Goal: Transaction & Acquisition: Purchase product/service

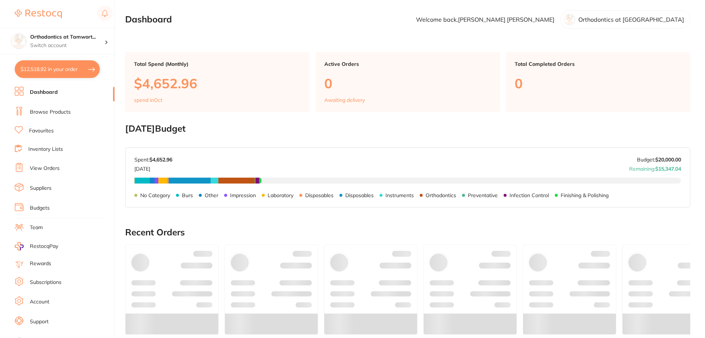
click at [86, 68] on button "$12,518.92 in your order" at bounding box center [57, 69] width 85 height 18
checkbox input "true"
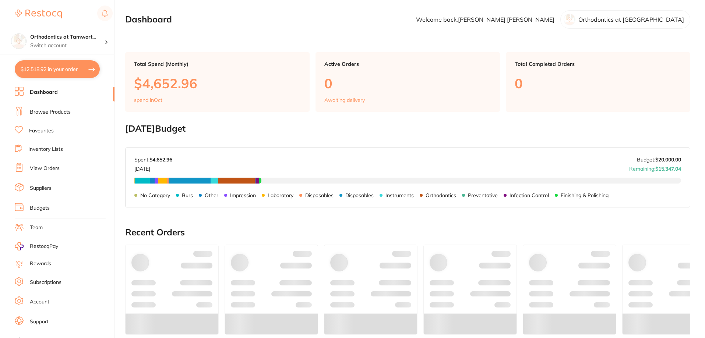
checkbox input "true"
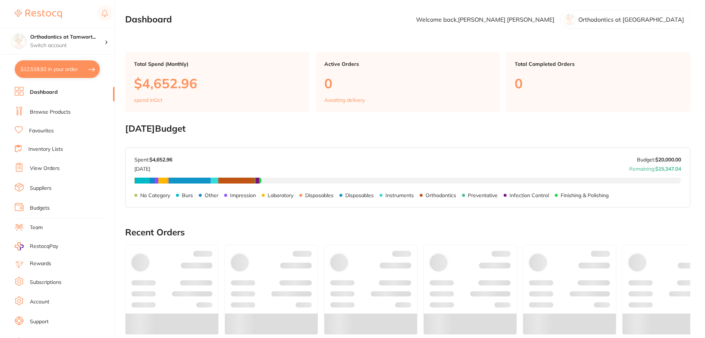
checkbox input "true"
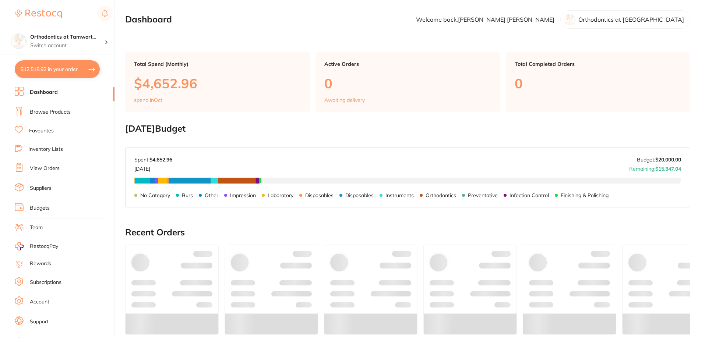
checkbox input "true"
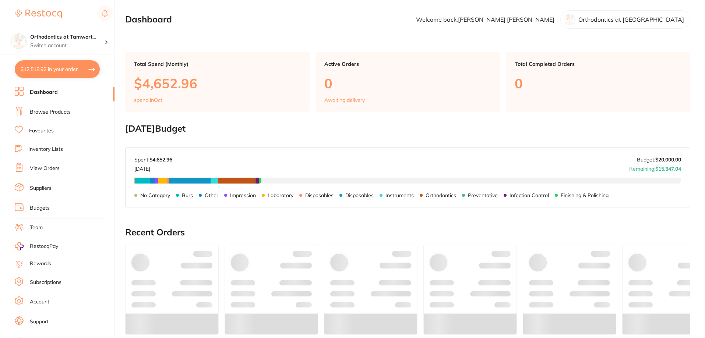
checkbox input "true"
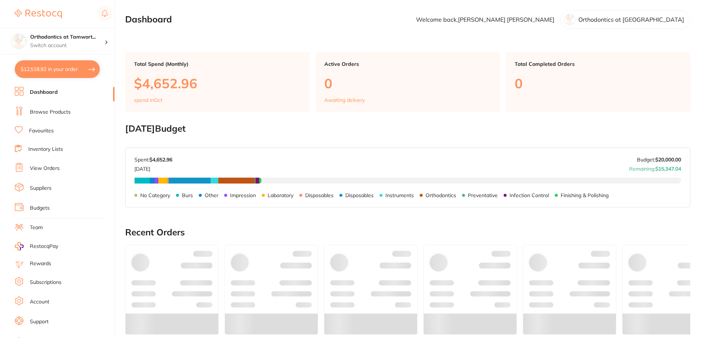
checkbox input "true"
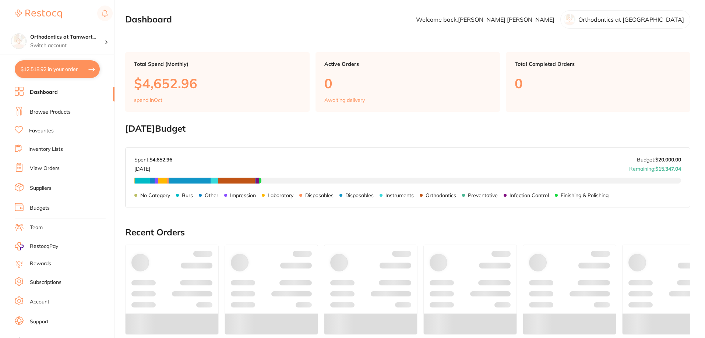
checkbox input "true"
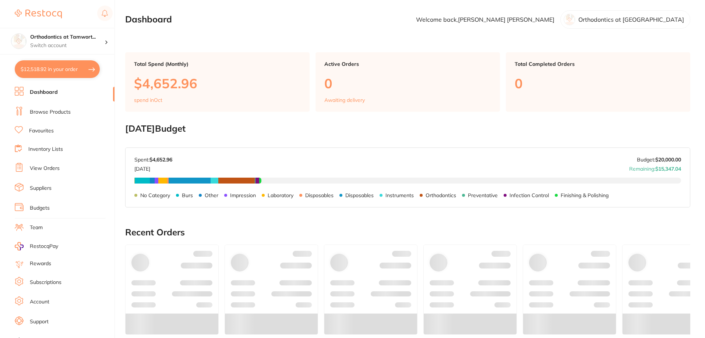
checkbox input "true"
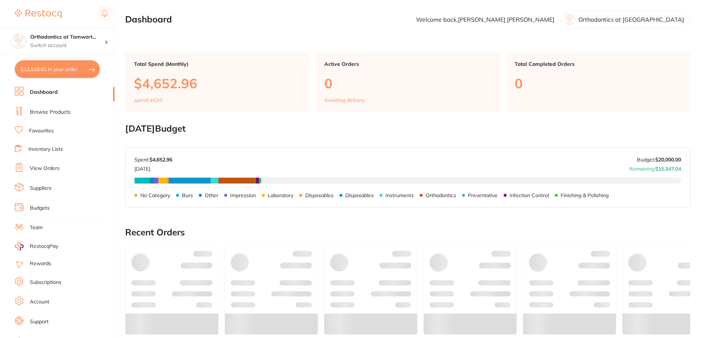
checkbox input "true"
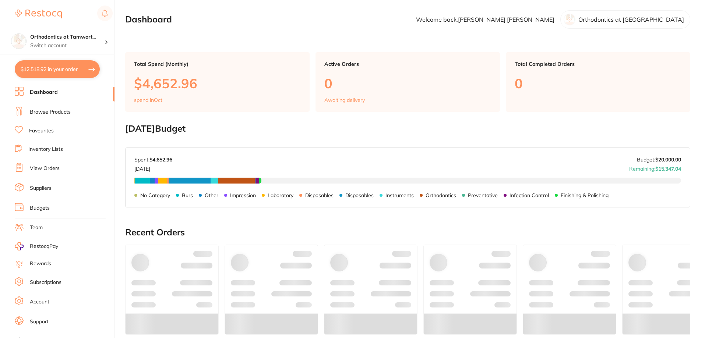
checkbox input "true"
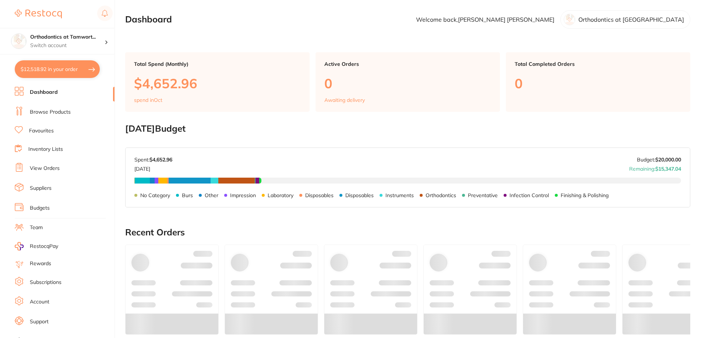
checkbox input "true"
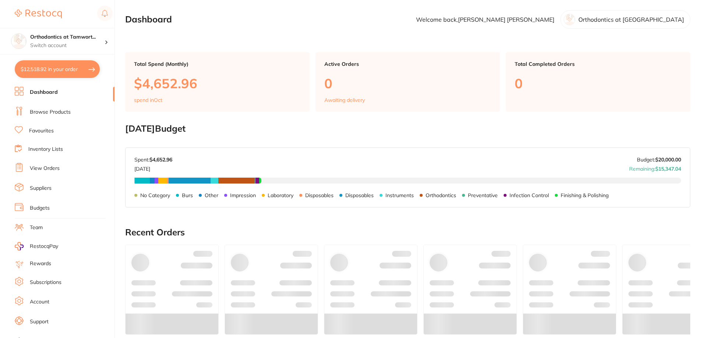
checkbox input "true"
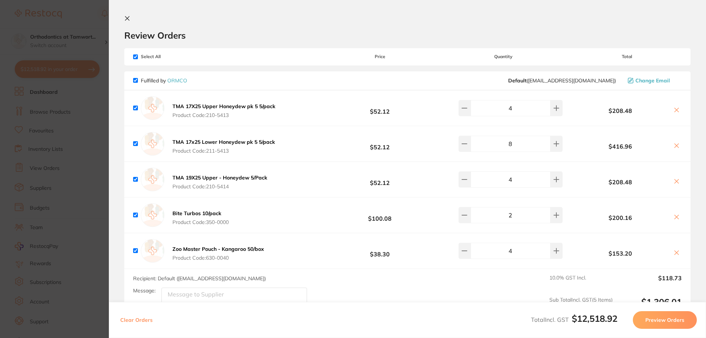
click at [682, 321] on button "Preview Orders" at bounding box center [665, 320] width 64 height 18
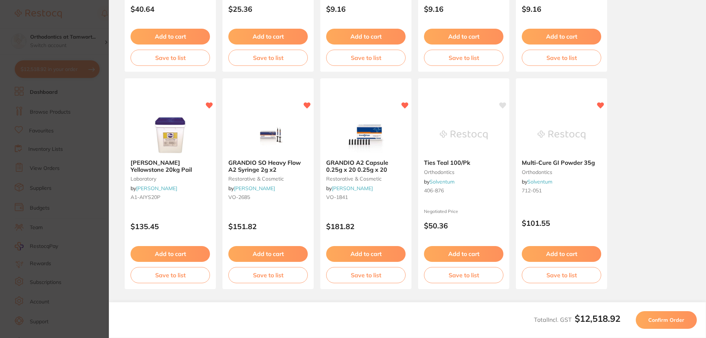
scroll to position [206, 0]
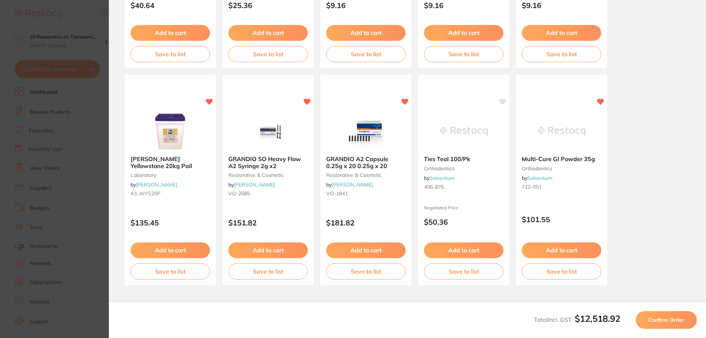
click at [665, 317] on span "Confirm Order" at bounding box center [667, 320] width 36 height 7
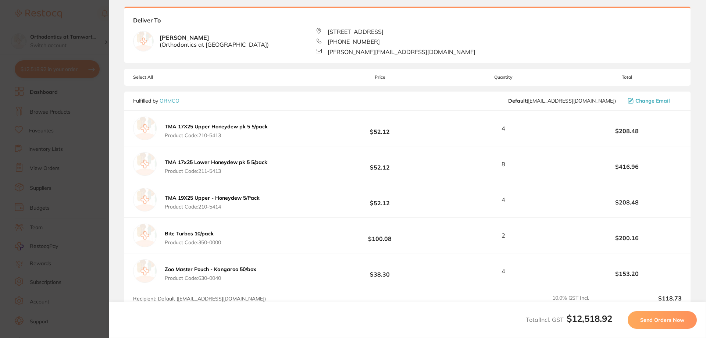
scroll to position [0, 0]
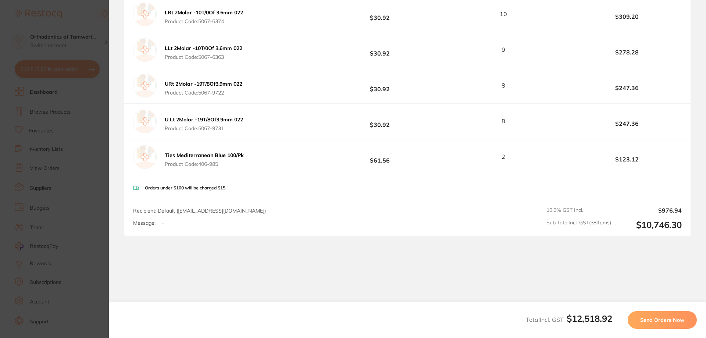
click at [668, 323] on span "Send Orders Now" at bounding box center [663, 320] width 44 height 7
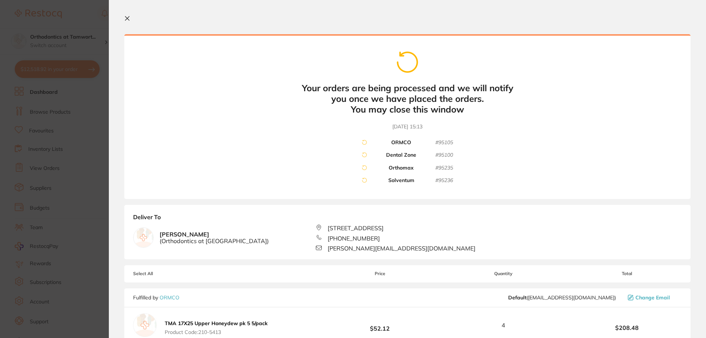
click at [128, 18] on icon at bounding box center [127, 18] width 6 height 6
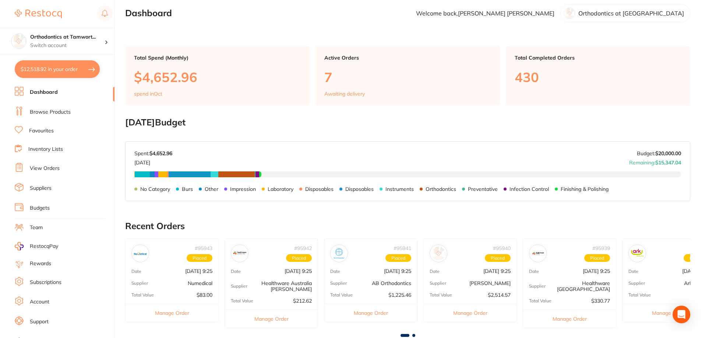
click at [93, 67] on button "$12,518.92 in your order" at bounding box center [57, 69] width 85 height 18
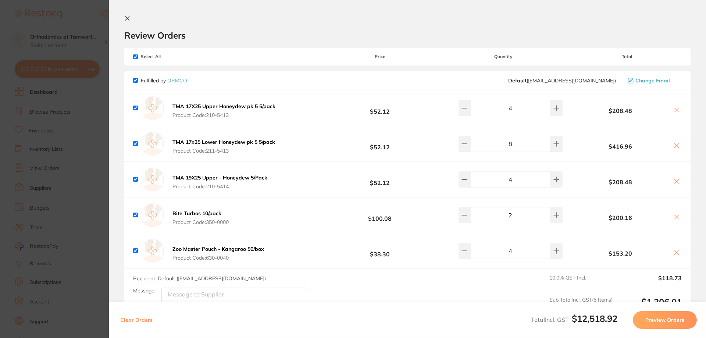
click at [669, 324] on button "Preview Orders" at bounding box center [665, 320] width 64 height 18
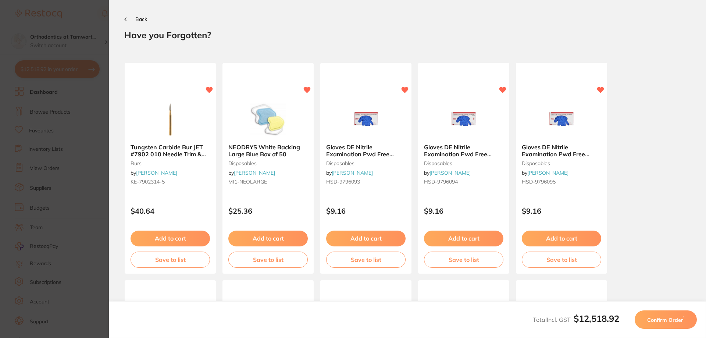
click at [659, 326] on button "Confirm Order" at bounding box center [666, 320] width 62 height 18
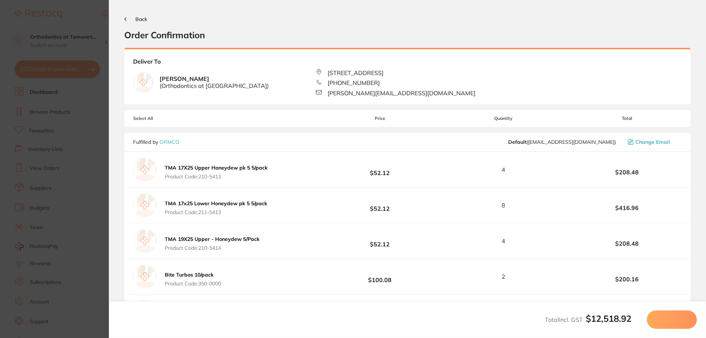
click at [146, 19] on span "Back" at bounding box center [141, 19] width 12 height 7
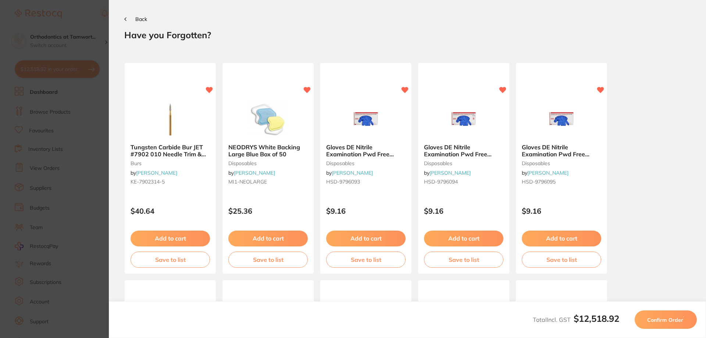
click at [142, 21] on span "Back" at bounding box center [141, 19] width 12 height 7
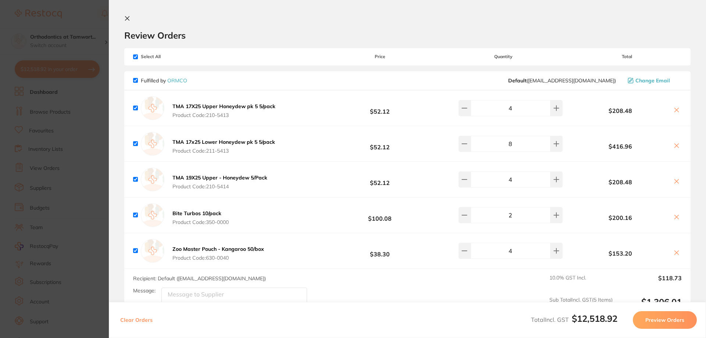
click at [676, 325] on button "Preview Orders" at bounding box center [665, 320] width 64 height 18
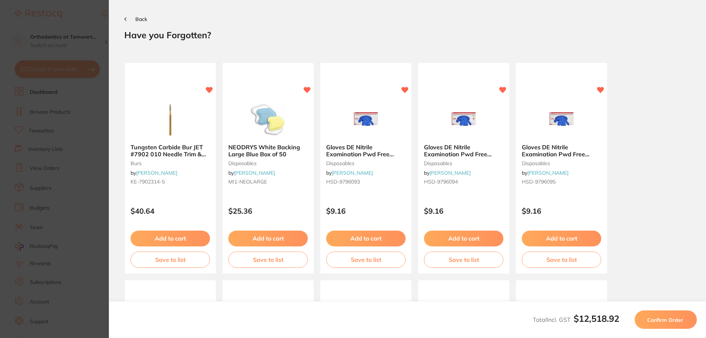
click at [675, 322] on span "Confirm Order" at bounding box center [666, 320] width 36 height 7
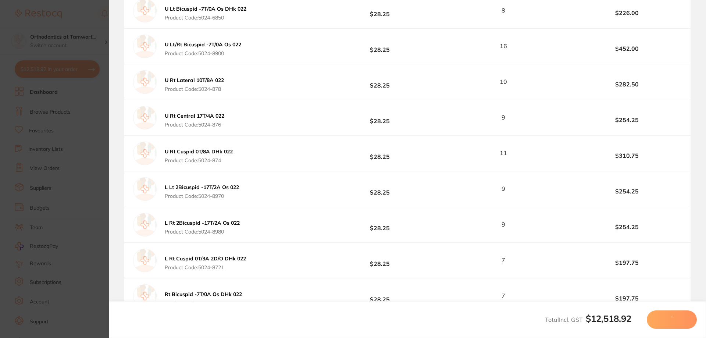
scroll to position [1472, 0]
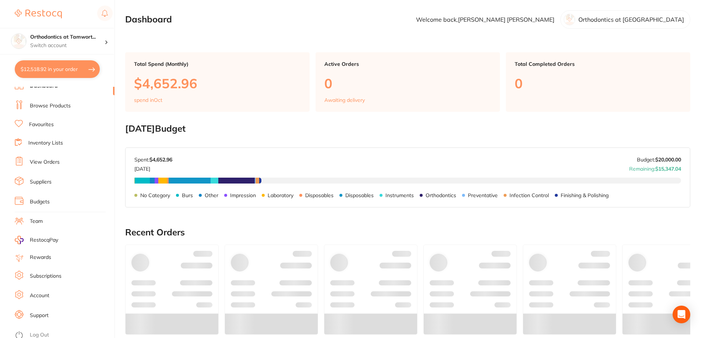
scroll to position [10, 0]
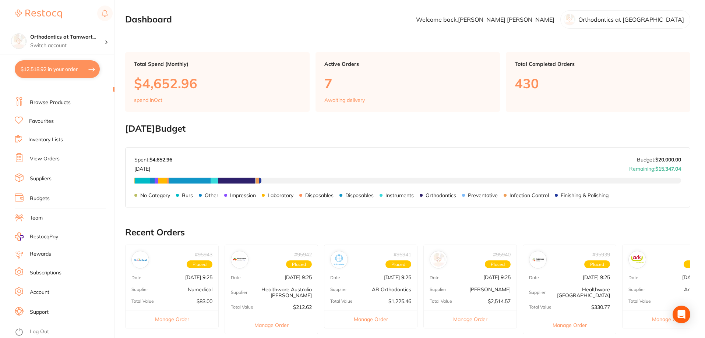
click at [38, 334] on link "Log Out" at bounding box center [39, 331] width 19 height 7
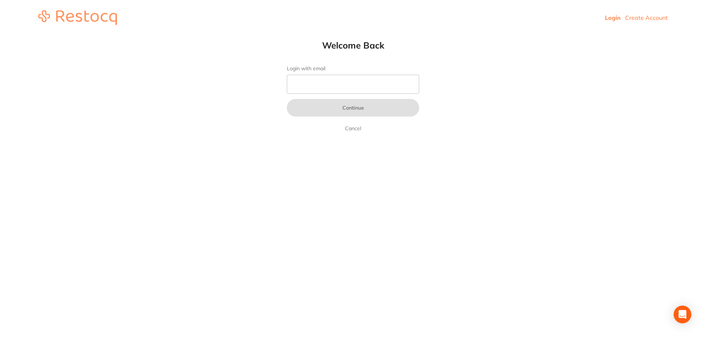
click at [608, 18] on link "Login" at bounding box center [613, 17] width 16 height 7
click at [343, 85] on input "Login with email" at bounding box center [353, 84] width 132 height 19
type input "reception@smileesteem.com.au"
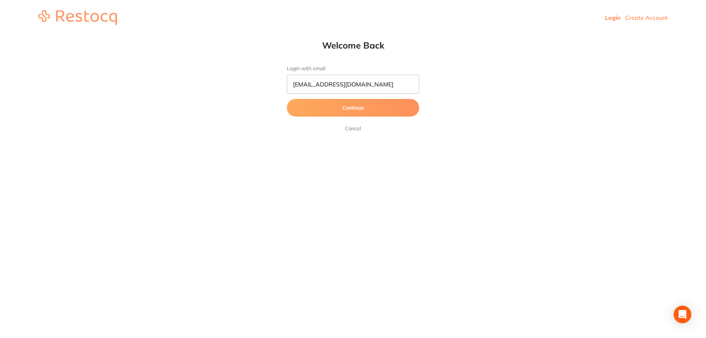
click at [361, 114] on button "Continue" at bounding box center [353, 108] width 132 height 18
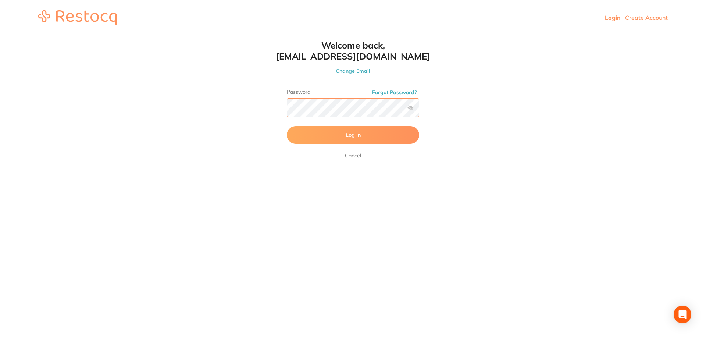
click at [287, 126] on button "Log In" at bounding box center [353, 135] width 132 height 18
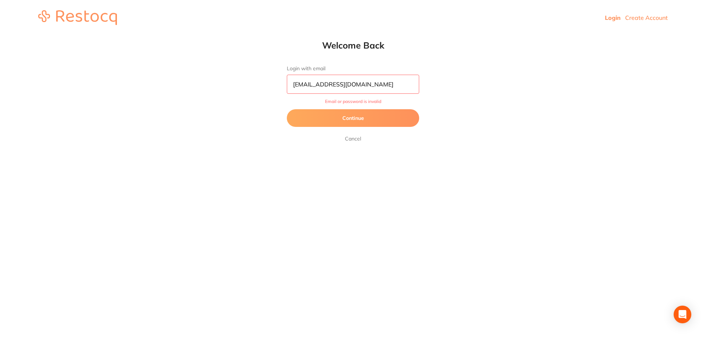
click at [363, 119] on button "Continue" at bounding box center [353, 118] width 132 height 18
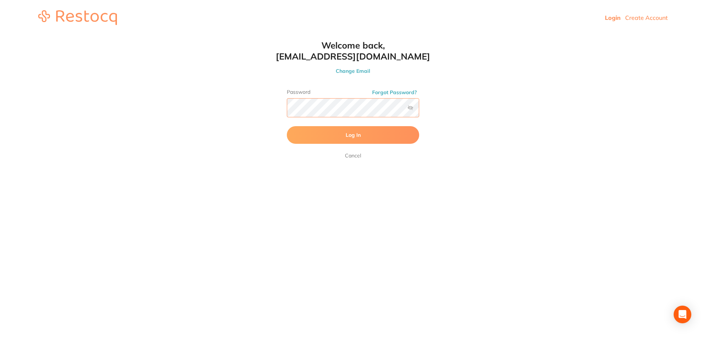
scroll to position [0, 0]
click at [267, 35] on html "Login Create Account Welcome Back Login with email reception@smileesteem.com.au…" at bounding box center [353, 17] width 706 height 35
click at [287, 126] on button "Log In" at bounding box center [353, 135] width 132 height 18
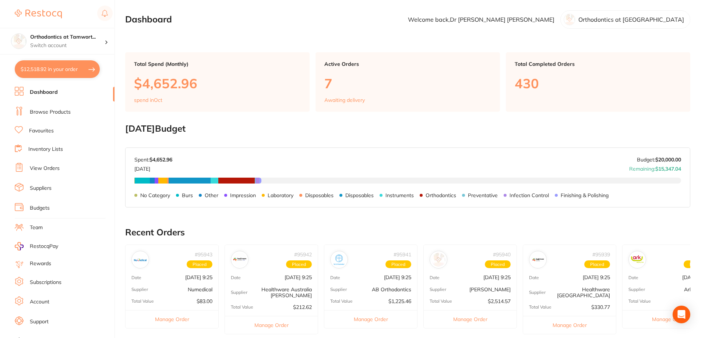
click at [90, 67] on button "$12,518.92 in your order" at bounding box center [57, 69] width 85 height 18
checkbox input "true"
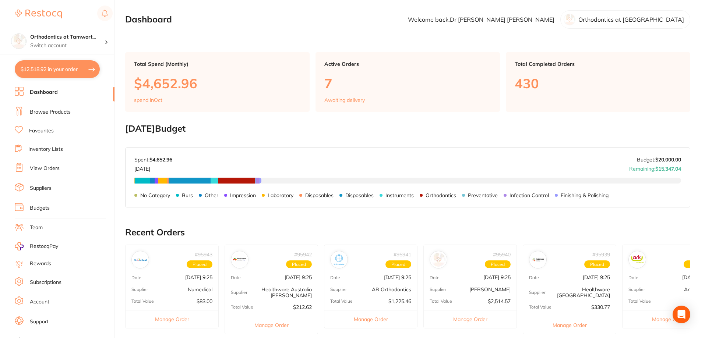
checkbox input "true"
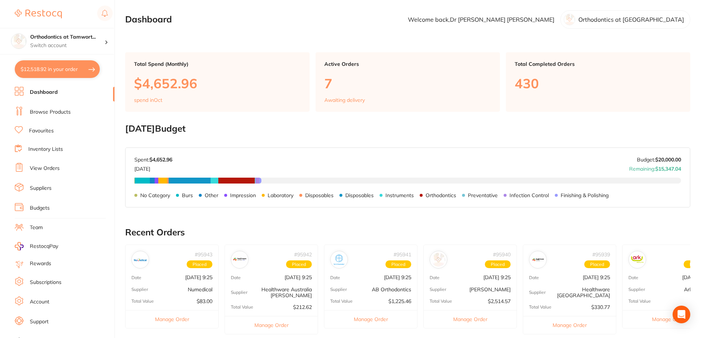
checkbox input "true"
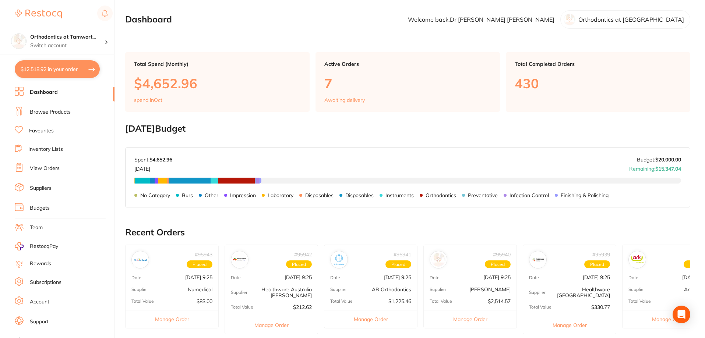
checkbox input "true"
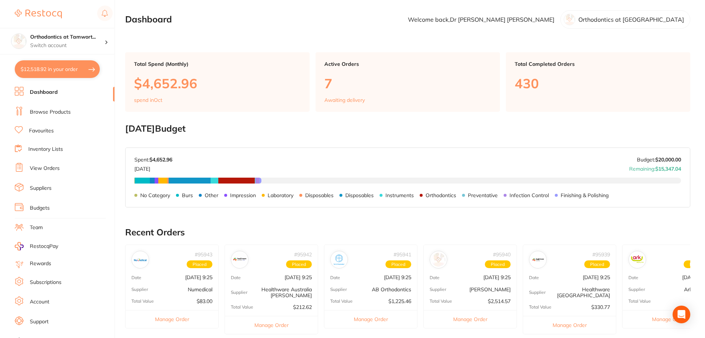
checkbox input "true"
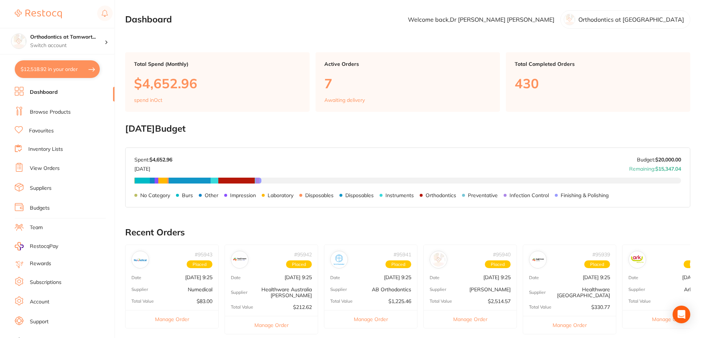
checkbox input "true"
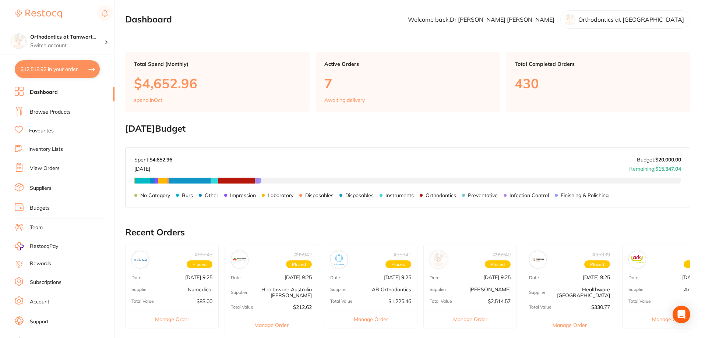
checkbox input "true"
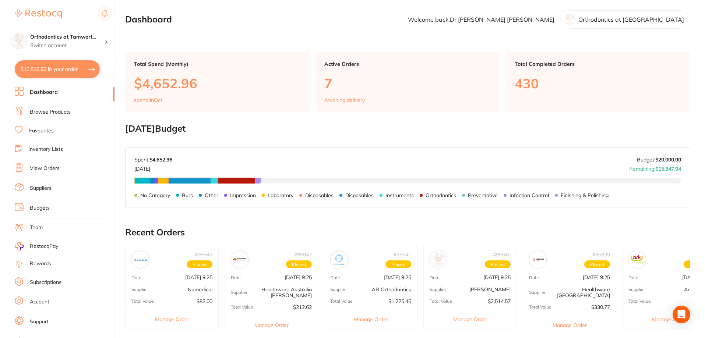
checkbox input "true"
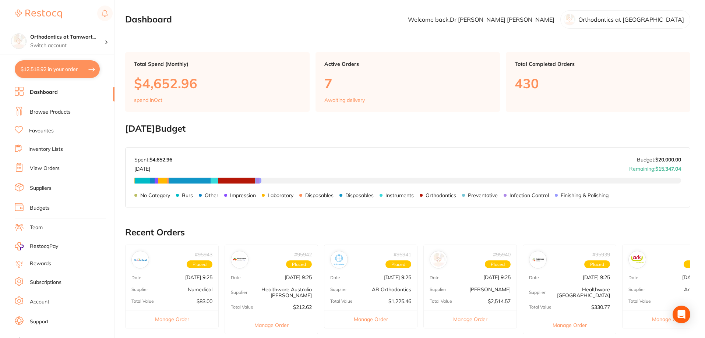
checkbox input "true"
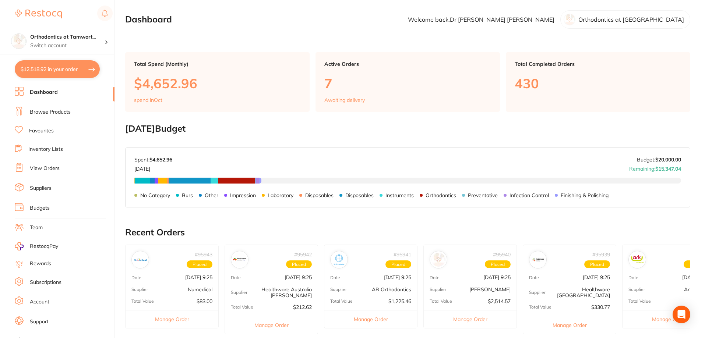
checkbox input "true"
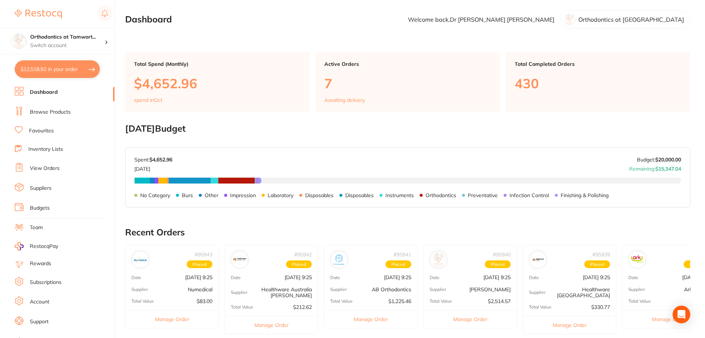
checkbox input "true"
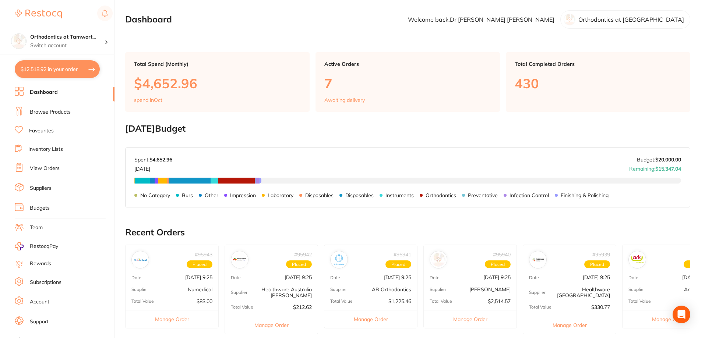
checkbox input "true"
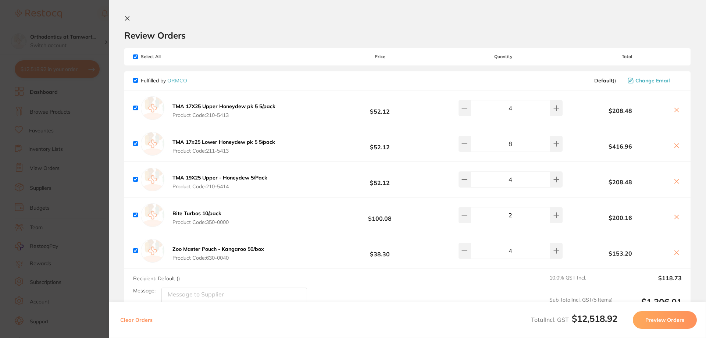
click at [664, 326] on button "Preview Orders" at bounding box center [665, 320] width 64 height 18
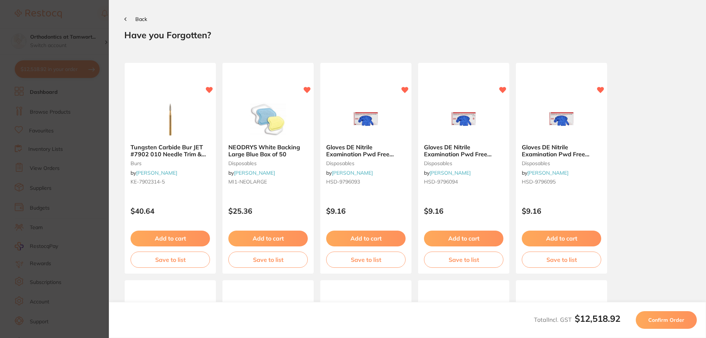
click at [678, 324] on button "Confirm Order" at bounding box center [666, 320] width 61 height 18
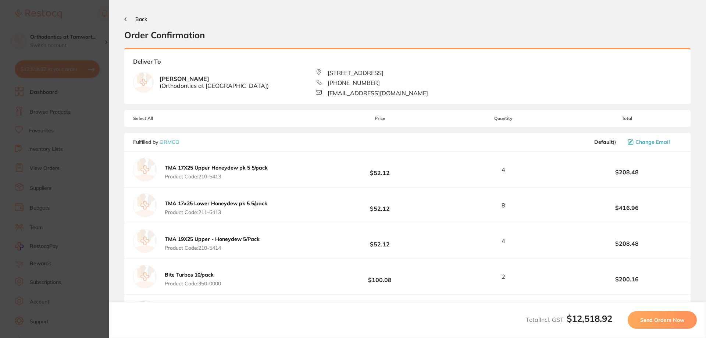
click at [666, 324] on button "Send Orders Now" at bounding box center [662, 320] width 69 height 18
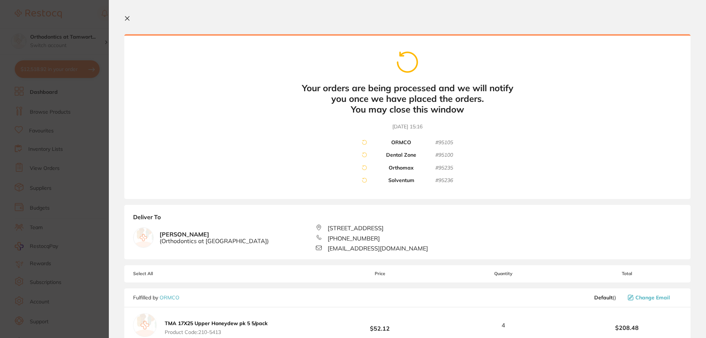
click at [128, 17] on icon at bounding box center [127, 18] width 6 height 6
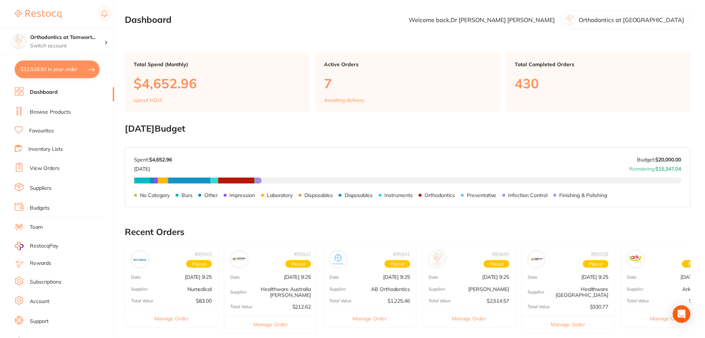
scroll to position [6, 0]
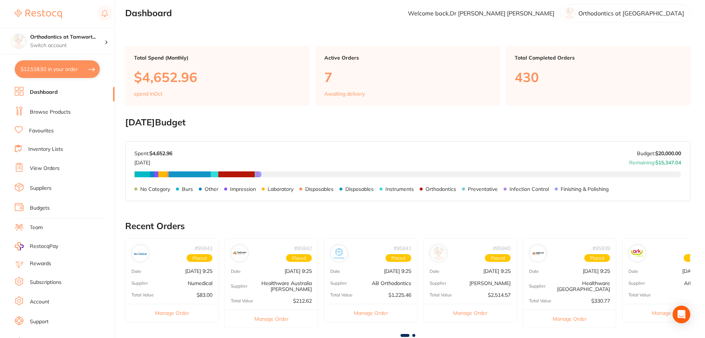
click at [52, 169] on link "View Orders" at bounding box center [45, 168] width 30 height 7
